Goal: Obtain resource: Download file/media

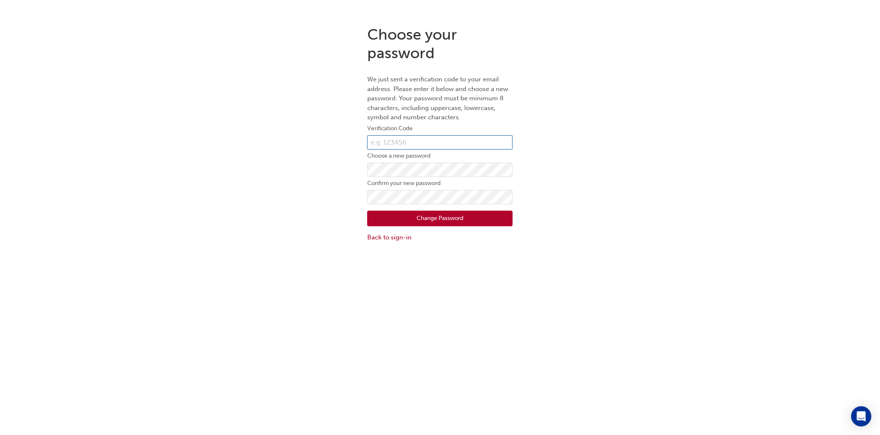
click at [451, 139] on input "text" at bounding box center [439, 142] width 145 height 14
type input "014700"
click at [438, 218] on button "Change Password" at bounding box center [439, 219] width 145 height 16
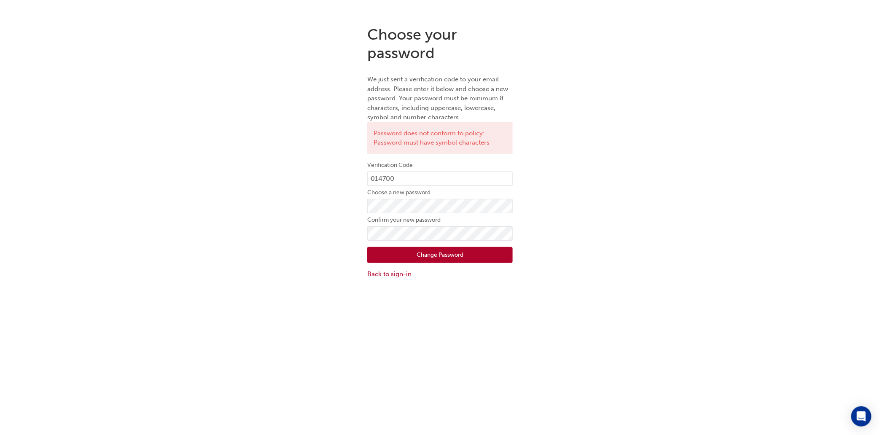
click at [443, 257] on button "Change Password" at bounding box center [439, 255] width 145 height 16
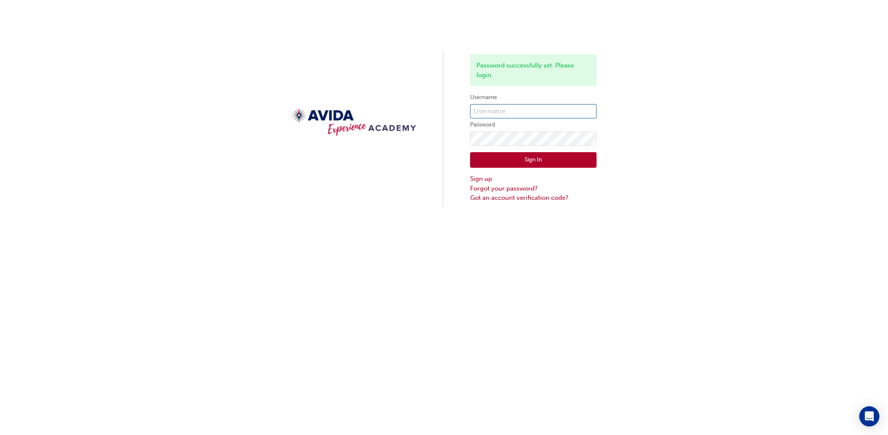
click at [496, 112] on input "text" at bounding box center [533, 111] width 126 height 14
type input "[EMAIL_ADDRESS][DOMAIN_NAME]"
click at [531, 160] on button "Sign In" at bounding box center [533, 160] width 126 height 16
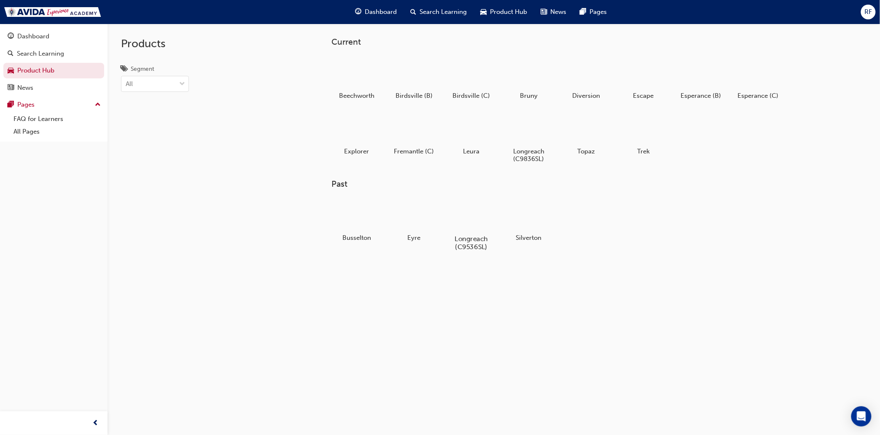
click at [472, 209] on div at bounding box center [471, 215] width 47 height 34
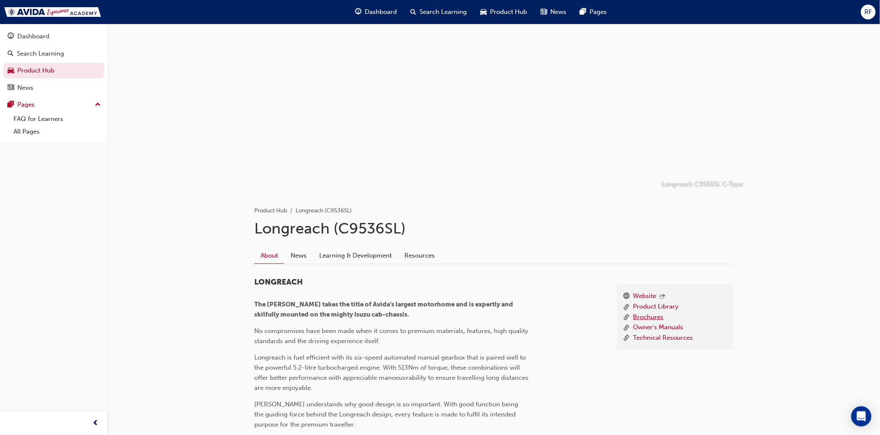
click at [644, 314] on link "Brochures" at bounding box center [648, 317] width 30 height 11
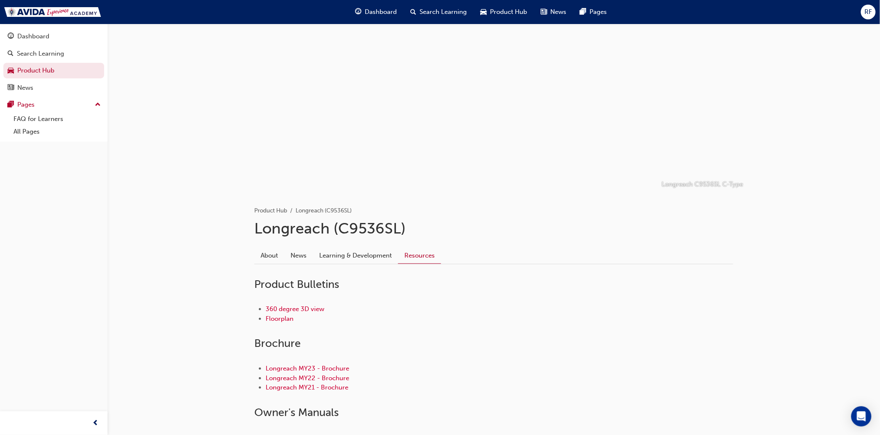
scroll to position [175, 0]
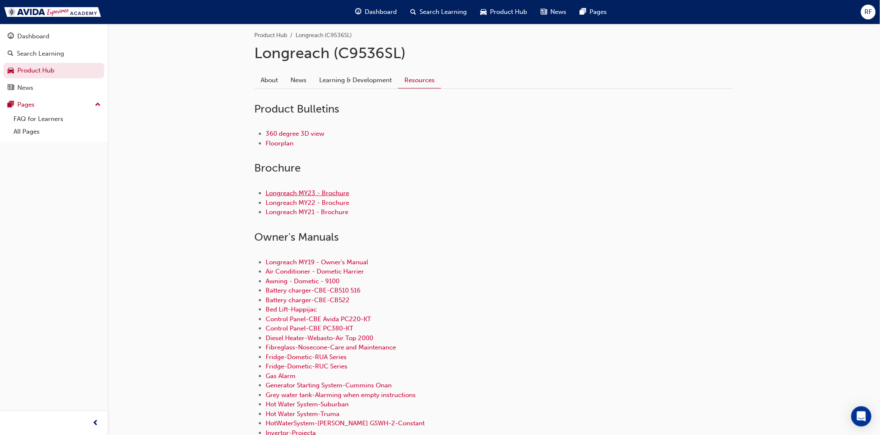
click at [284, 191] on link "Longreach MY23 - Brochure" at bounding box center [307, 193] width 83 height 8
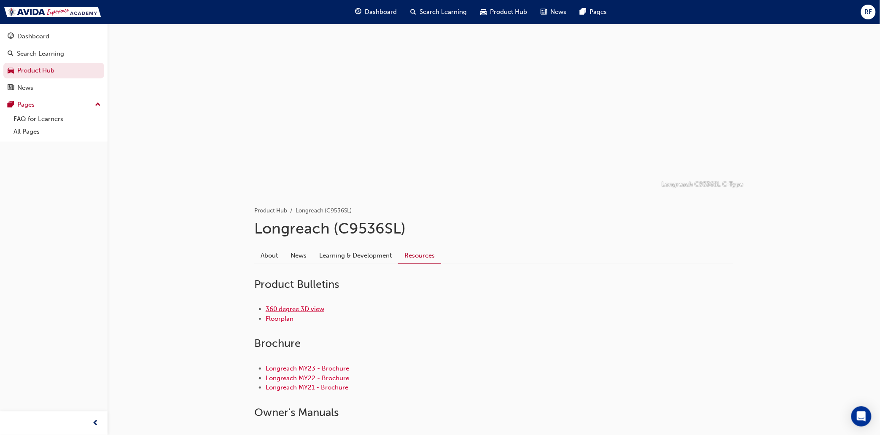
click at [286, 308] on link "360 degree 3D view" at bounding box center [295, 309] width 59 height 8
